Goal: Task Accomplishment & Management: Complete application form

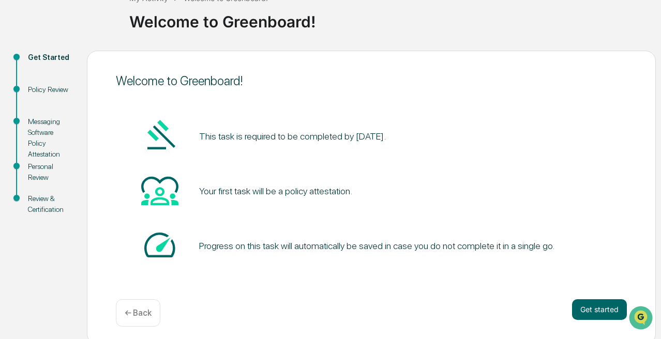
scroll to position [80, 0]
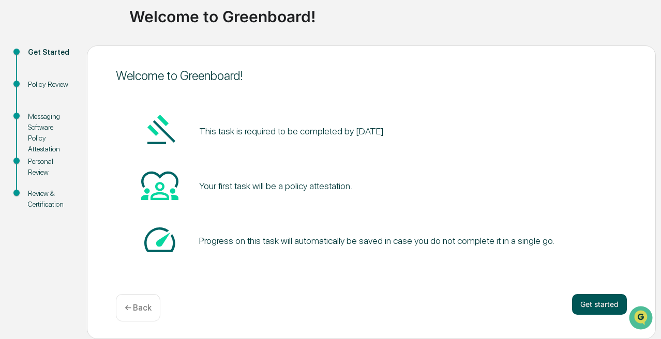
click at [594, 297] on button "Get started" at bounding box center [599, 304] width 55 height 21
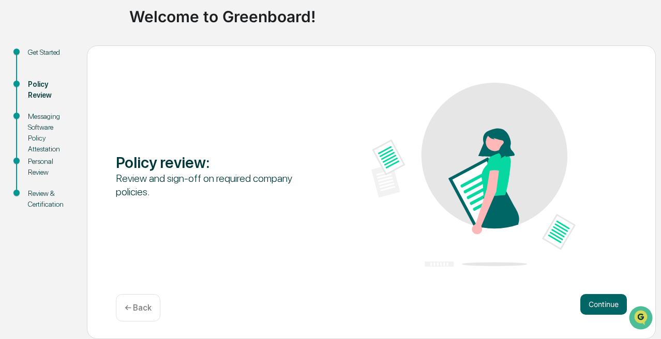
click at [594, 297] on button "Continue" at bounding box center [604, 304] width 47 height 21
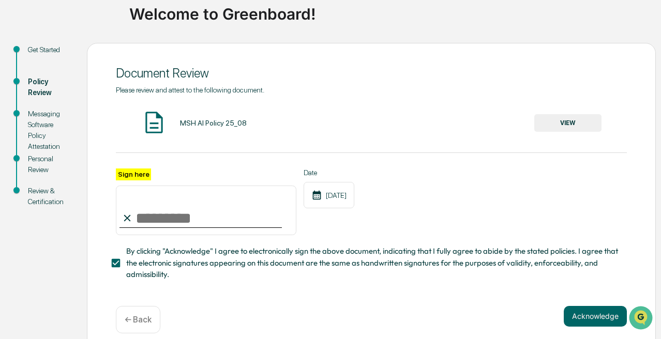
click at [190, 219] on input "Sign here" at bounding box center [206, 211] width 181 height 50
type input "**********"
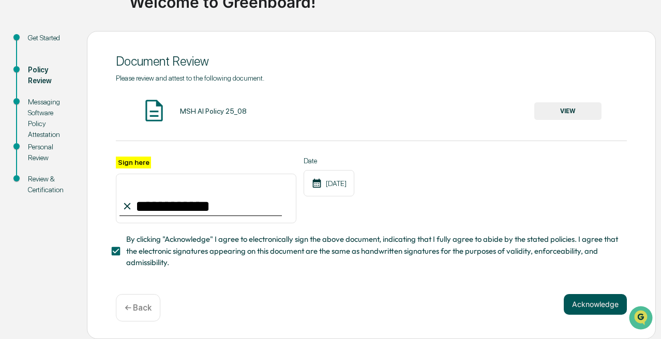
click at [593, 300] on button "Acknowledge" at bounding box center [595, 304] width 63 height 21
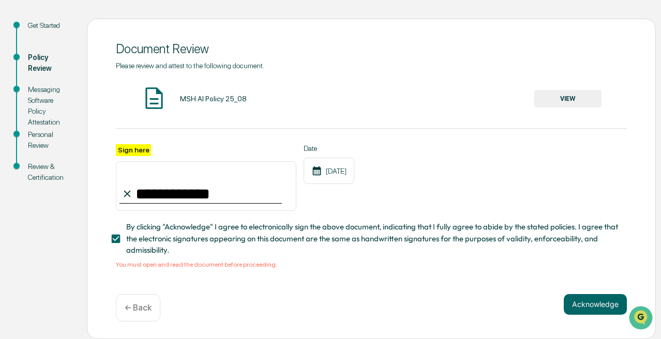
click at [565, 100] on button "VIEW" at bounding box center [568, 99] width 67 height 18
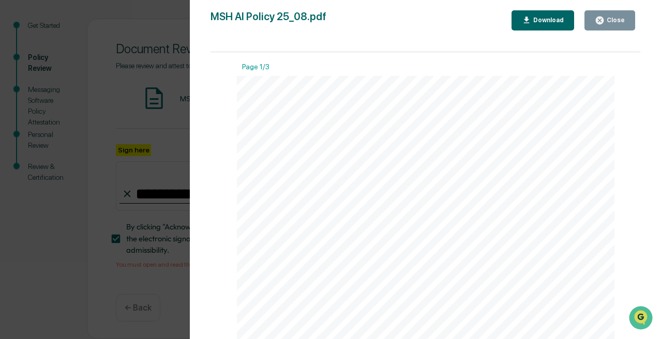
click at [600, 22] on icon "button" at bounding box center [600, 21] width 10 height 10
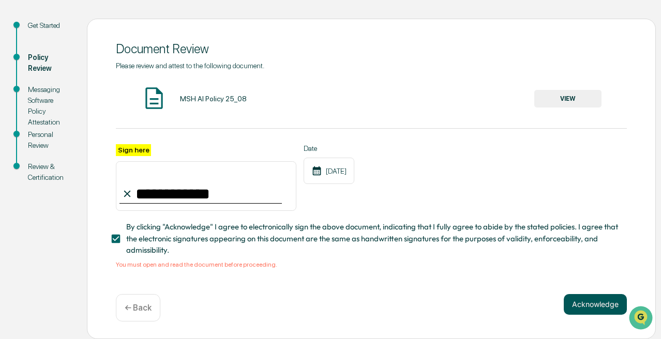
click at [591, 312] on button "Acknowledge" at bounding box center [595, 304] width 63 height 21
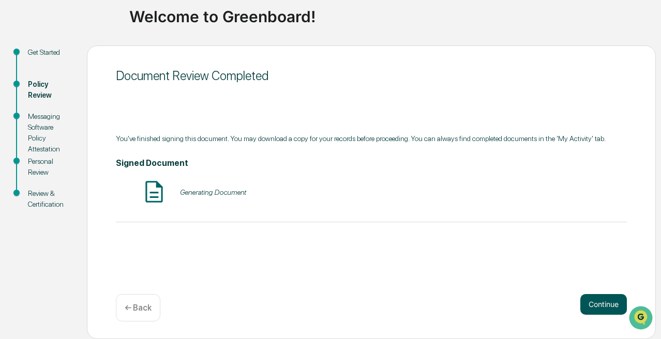
scroll to position [80, 0]
click at [600, 296] on button "Continue" at bounding box center [604, 304] width 47 height 21
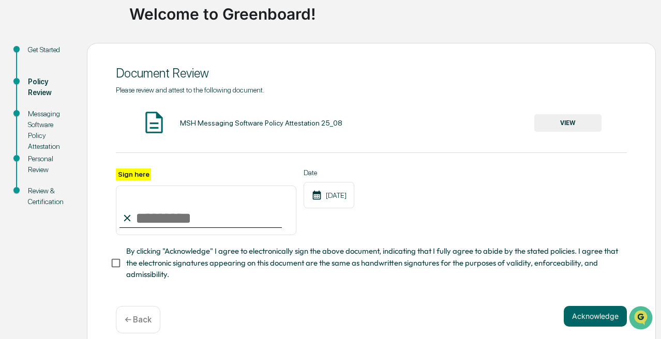
click at [560, 124] on button "VIEW" at bounding box center [568, 123] width 67 height 18
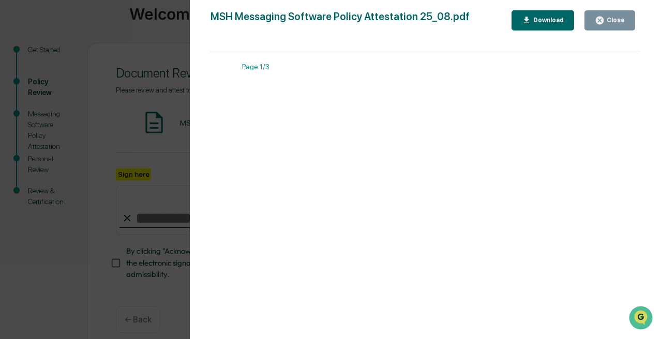
click at [602, 24] on icon "button" at bounding box center [600, 21] width 8 height 8
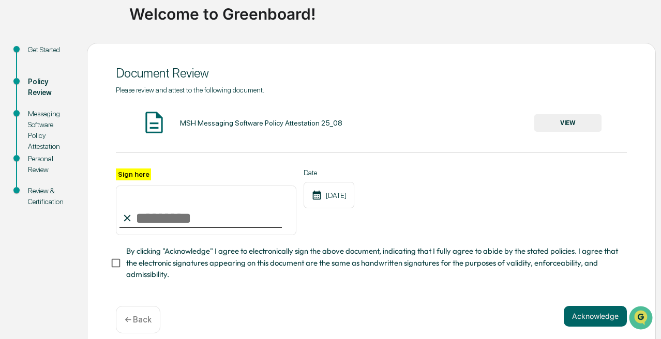
click at [175, 216] on input "Sign here" at bounding box center [206, 211] width 181 height 50
type input "**********"
click at [586, 327] on button "Acknowledge" at bounding box center [595, 316] width 63 height 21
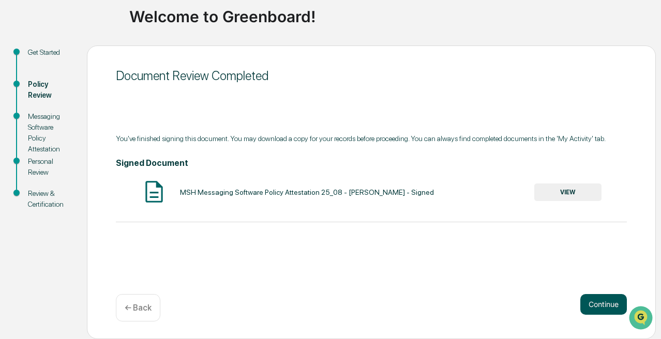
click at [603, 299] on button "Continue" at bounding box center [604, 304] width 47 height 21
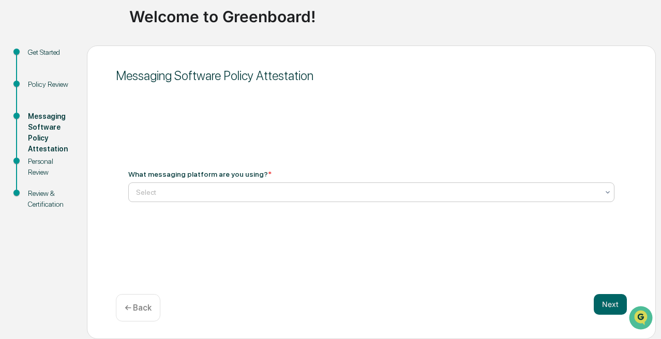
click at [431, 188] on div at bounding box center [367, 192] width 463 height 10
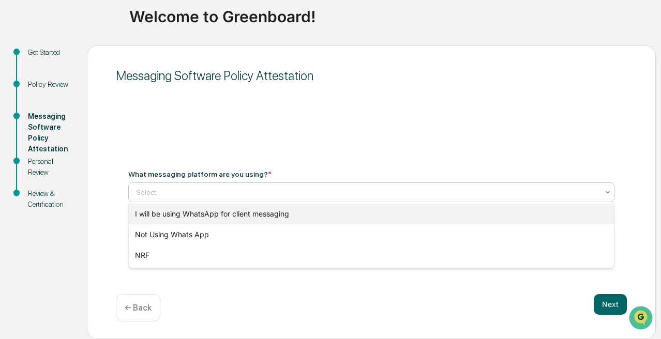
click at [427, 213] on div "I will be using WhatsApp for client messaging" at bounding box center [371, 214] width 485 height 21
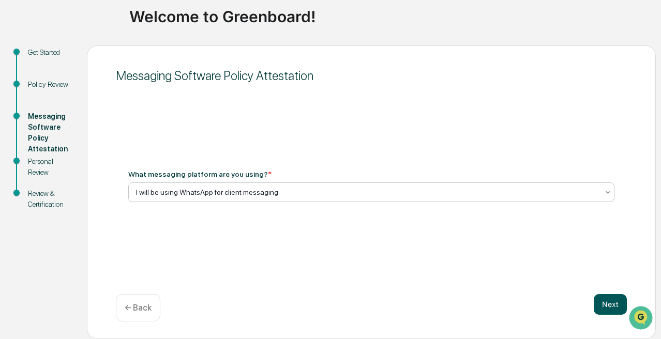
click at [612, 294] on button "Next" at bounding box center [610, 304] width 33 height 21
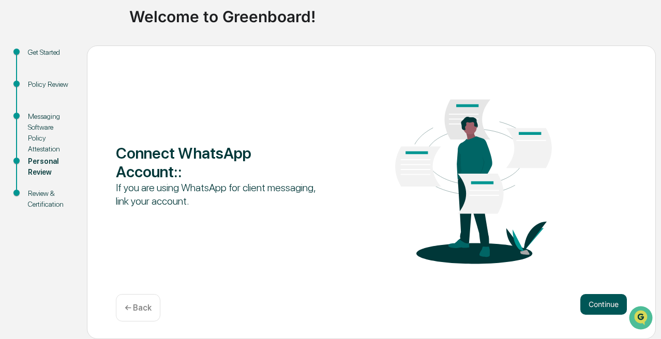
click at [597, 303] on button "Continue" at bounding box center [604, 304] width 47 height 21
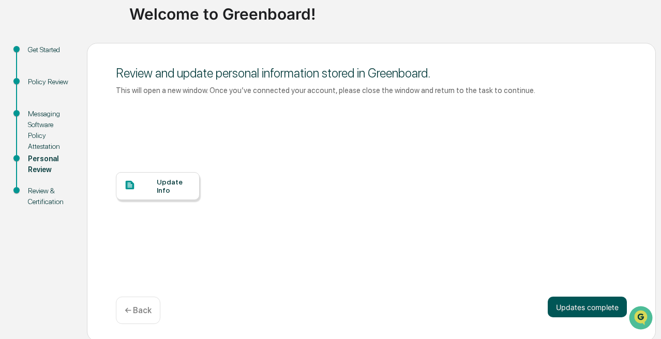
click at [585, 318] on button "Updates complete" at bounding box center [587, 307] width 79 height 21
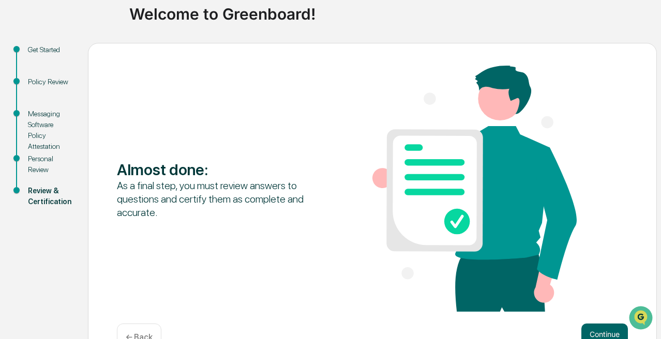
scroll to position [119, 0]
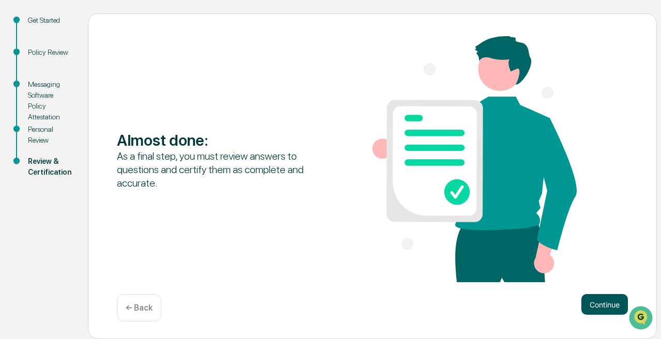
click at [601, 298] on button "Continue" at bounding box center [605, 304] width 47 height 21
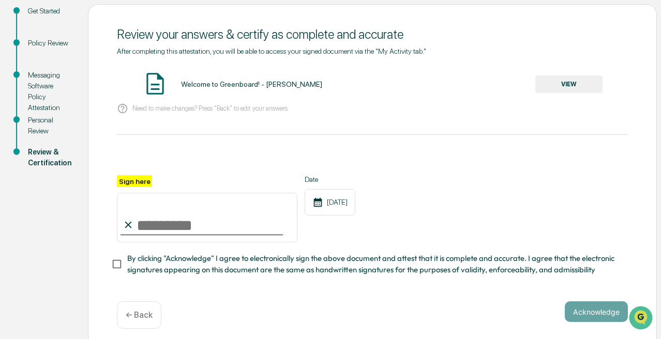
click at [559, 87] on button "VIEW" at bounding box center [569, 85] width 67 height 18
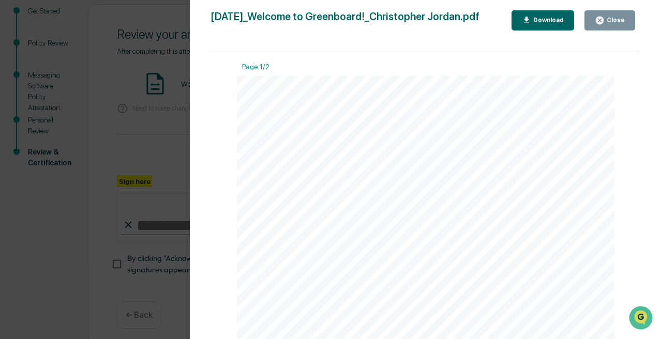
click at [597, 24] on icon "button" at bounding box center [600, 21] width 8 height 8
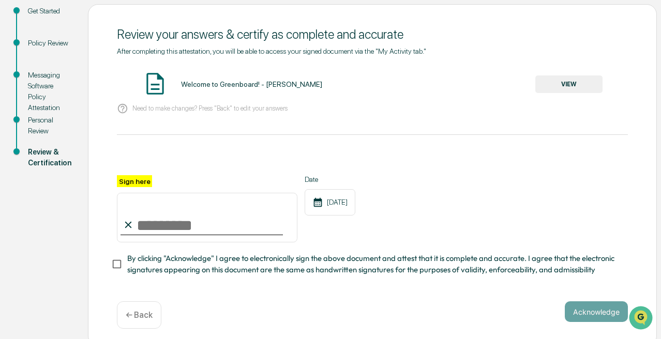
click at [173, 224] on input "Sign here" at bounding box center [207, 218] width 181 height 50
type input "**********"
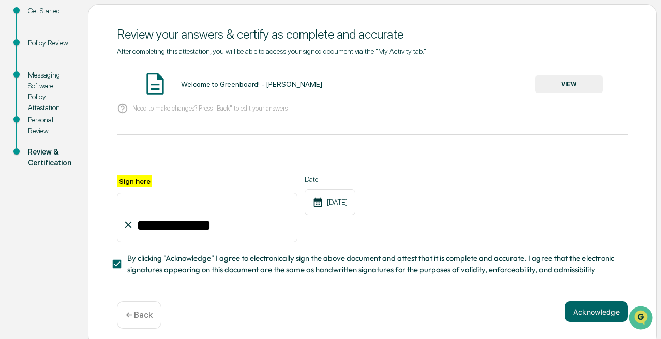
scroll to position [160, 0]
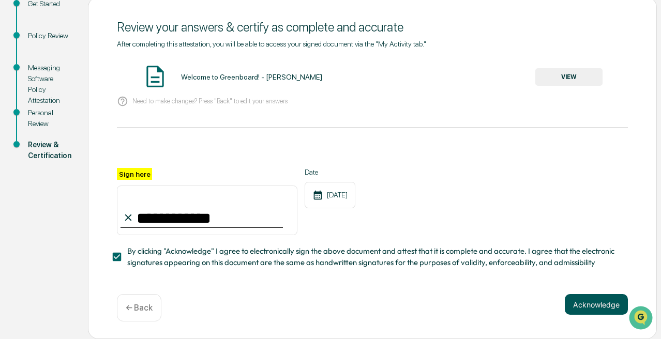
click at [586, 299] on button "Acknowledge" at bounding box center [596, 304] width 63 height 21
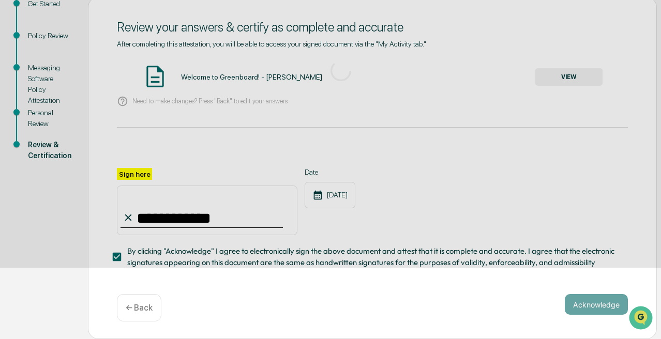
scroll to position [80, 0]
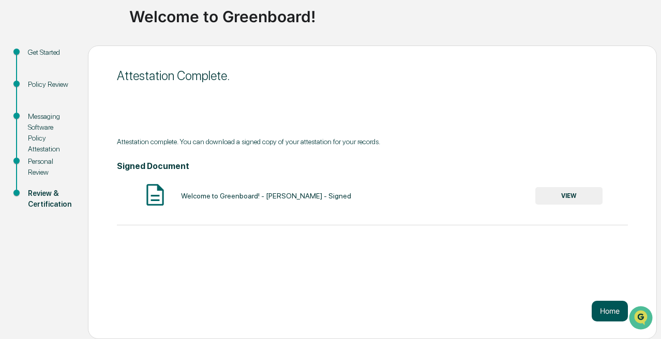
click at [610, 315] on button "Home" at bounding box center [610, 311] width 36 height 21
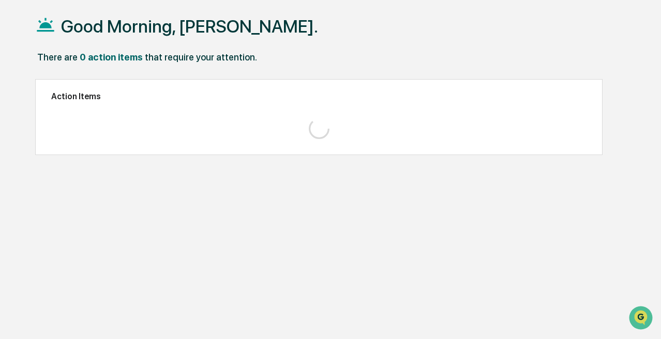
scroll to position [49, 0]
